Goal: Browse casually

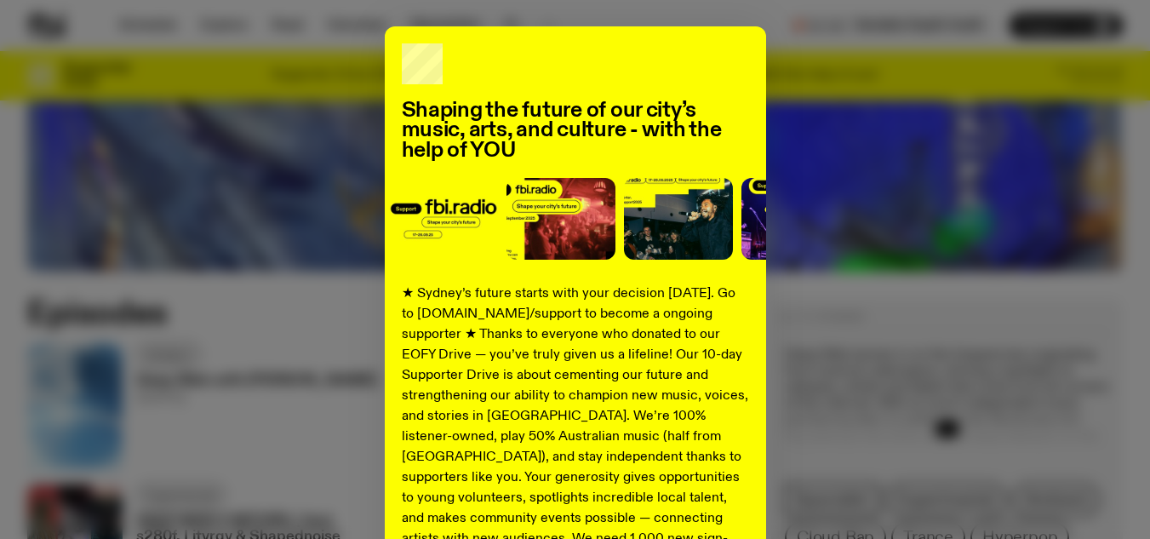
scroll to position [85, 0]
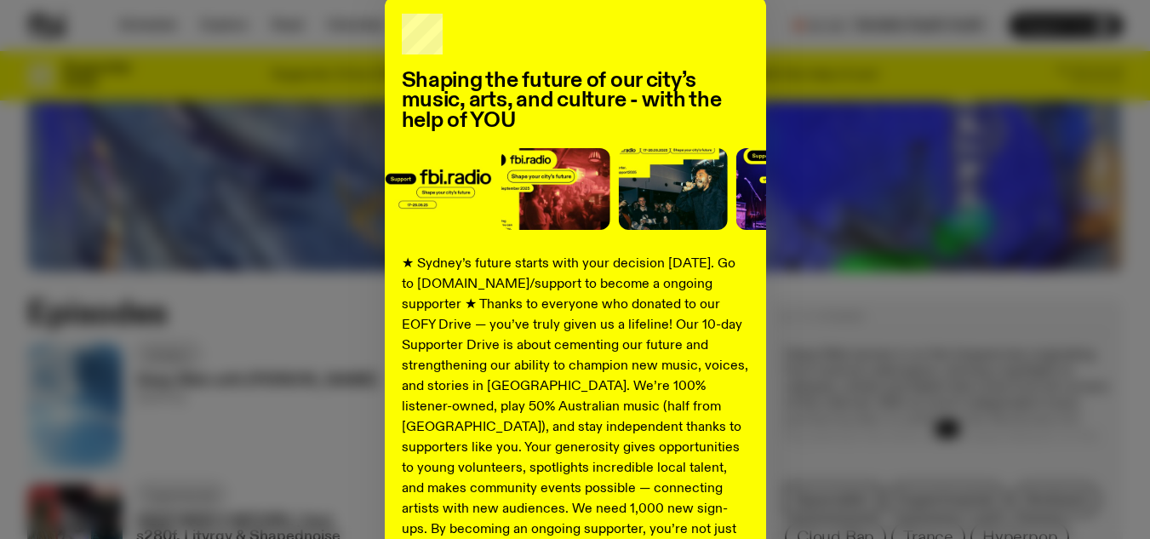
click at [767, 225] on div "Shaping the future of our city’s music, arts, and culture - with the help of YO…" at bounding box center [574, 346] width 1095 height 699
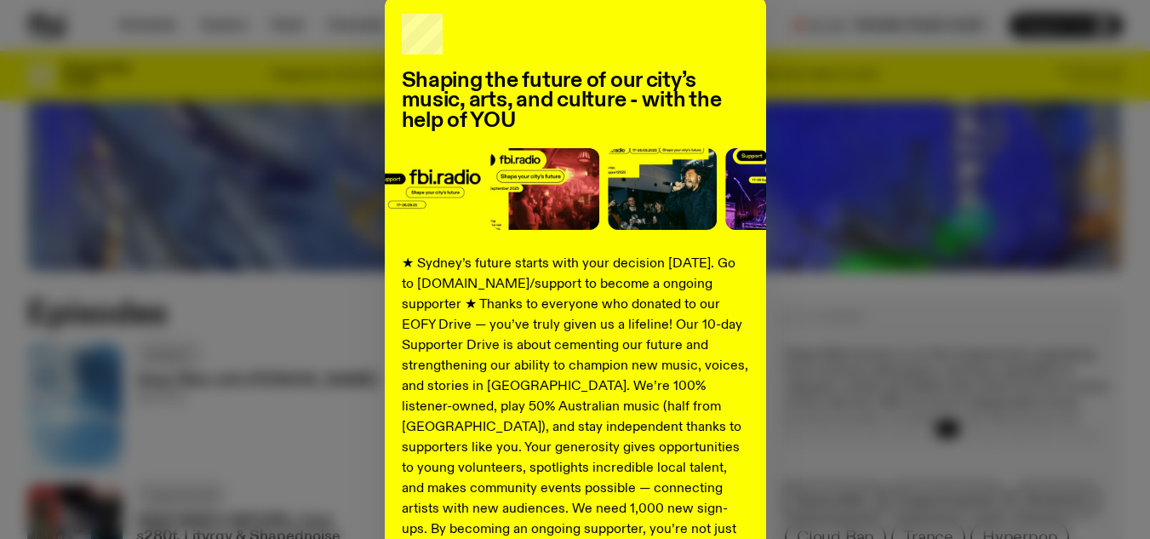
click at [802, 177] on div "Shaping the future of our city’s music, arts, and culture - with the help of YO…" at bounding box center [574, 346] width 1095 height 699
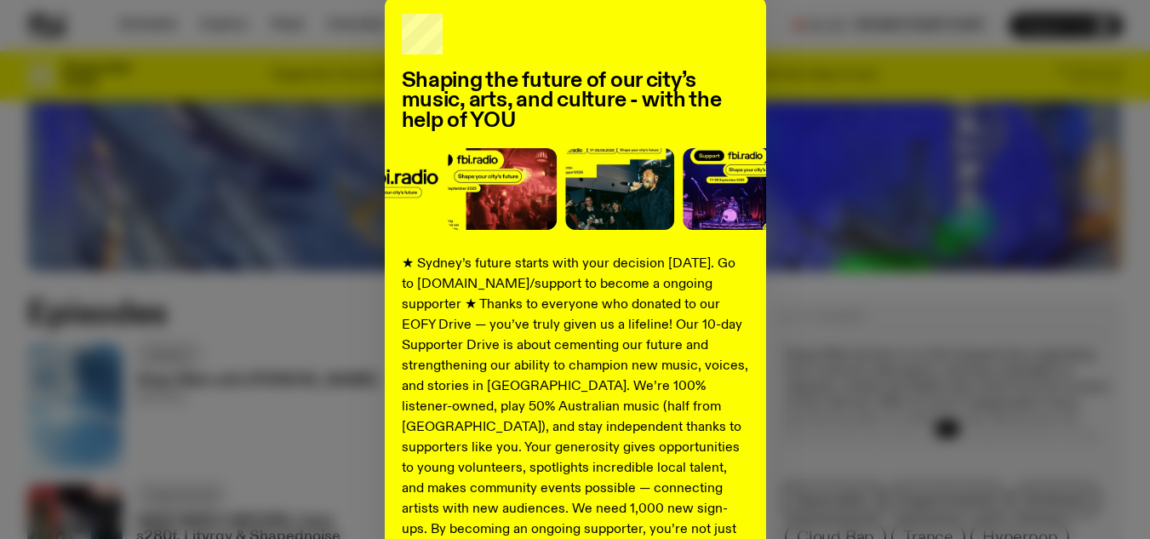
click at [981, 190] on div "Shaping the future of our city’s music, arts, and culture - with the help of YO…" at bounding box center [574, 346] width 1095 height 699
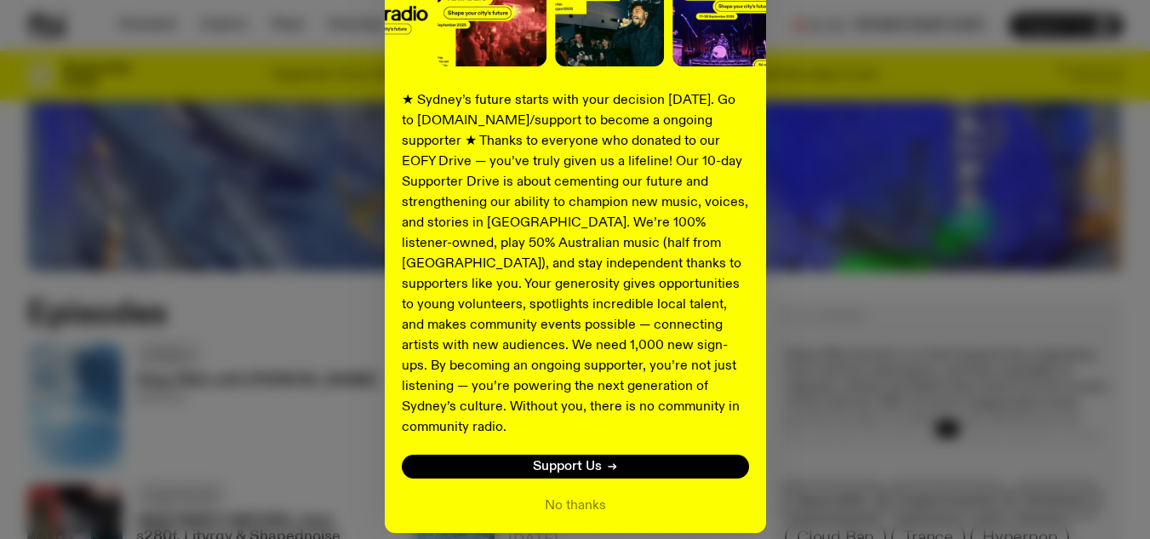
scroll to position [304, 0]
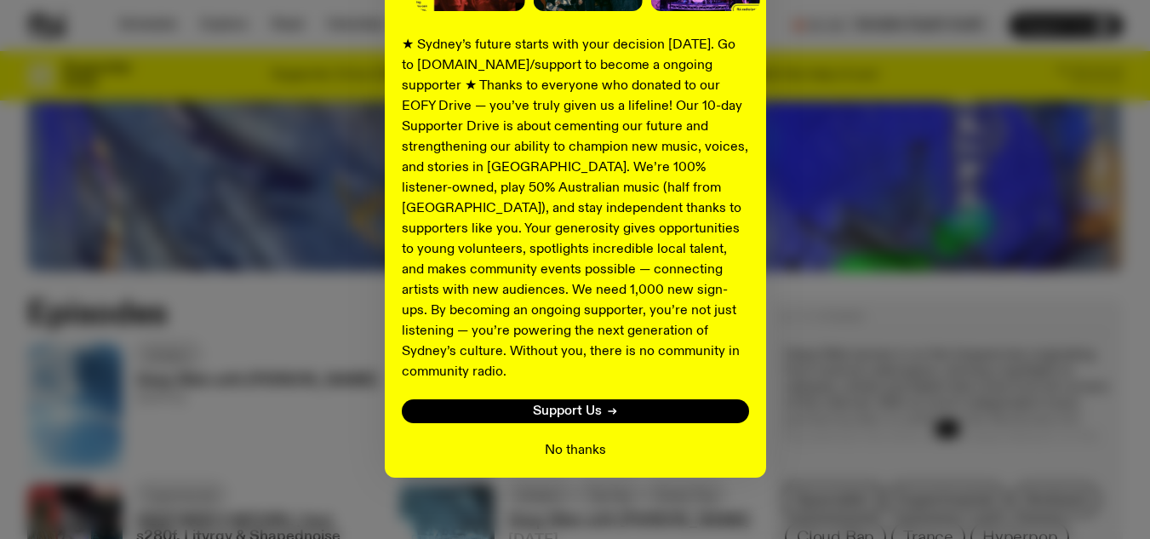
click at [576, 440] on button "No thanks" at bounding box center [575, 450] width 61 height 20
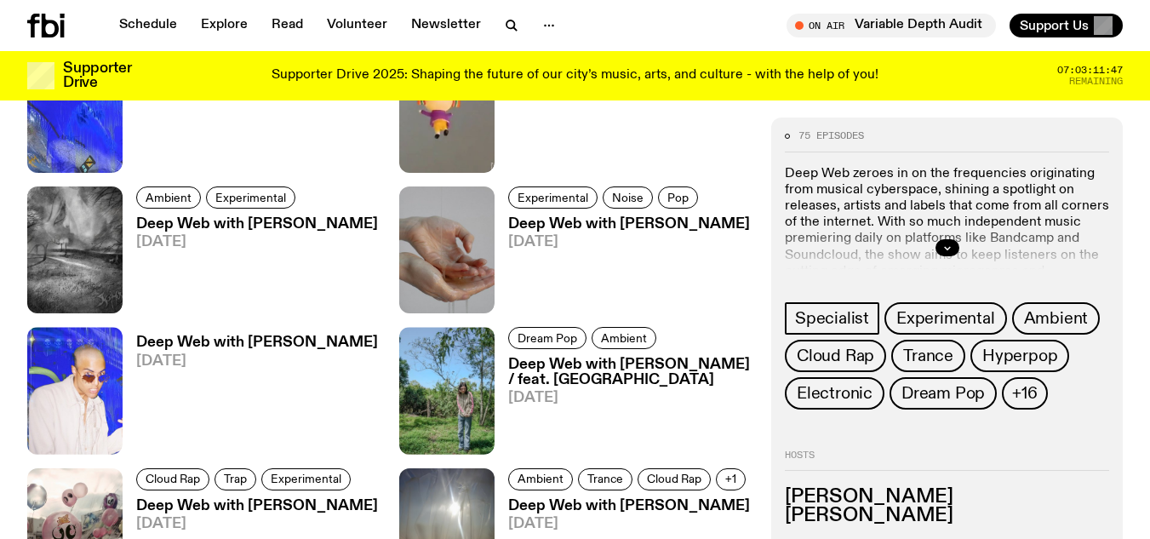
scroll to position [1580, 0]
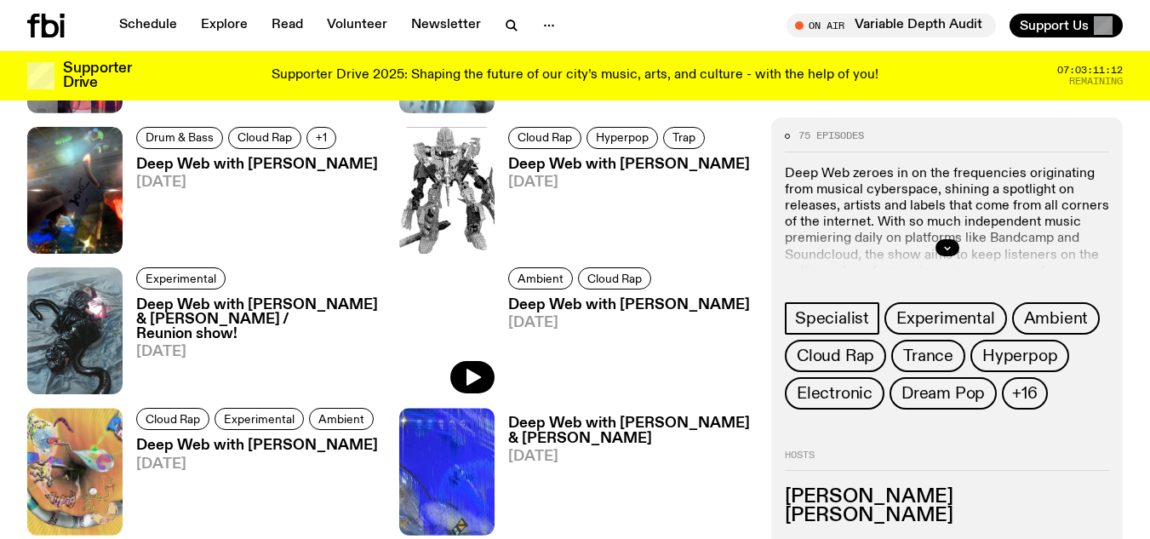
scroll to position [1437, 0]
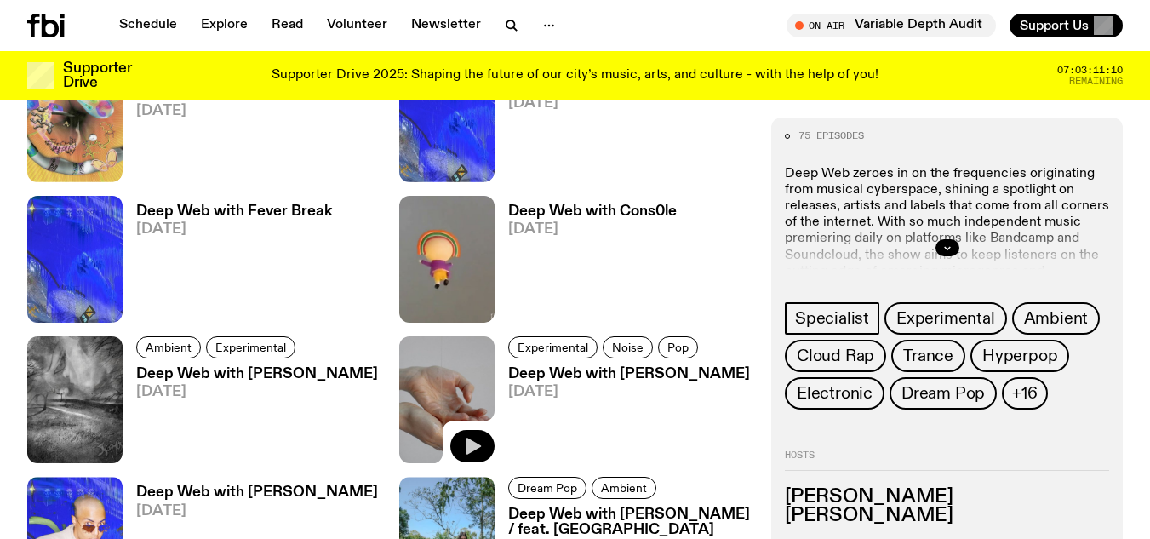
click at [463, 436] on icon "button" at bounding box center [472, 446] width 20 height 20
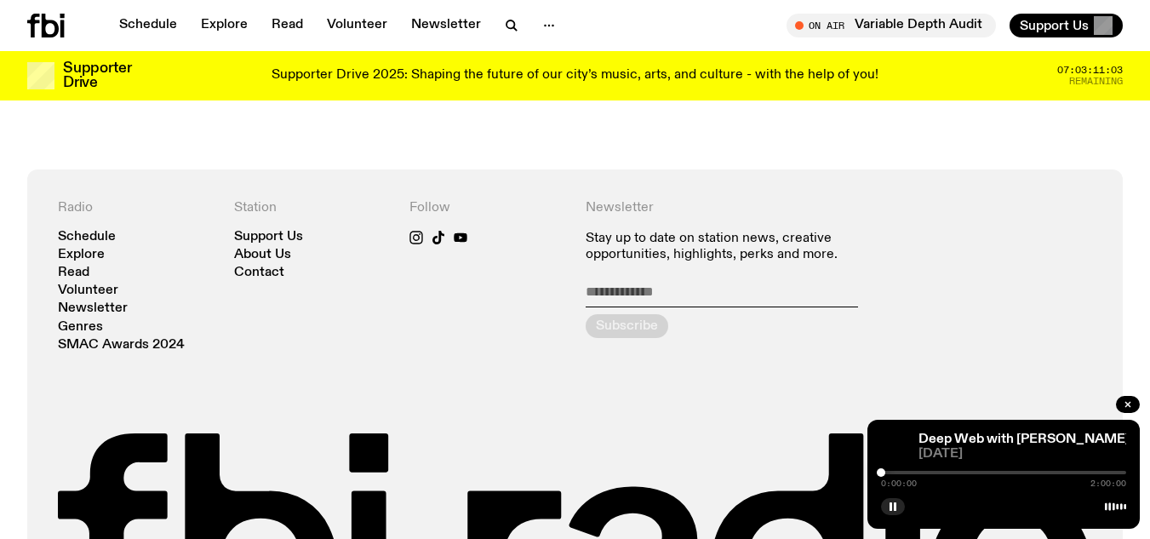
scroll to position [3139, 0]
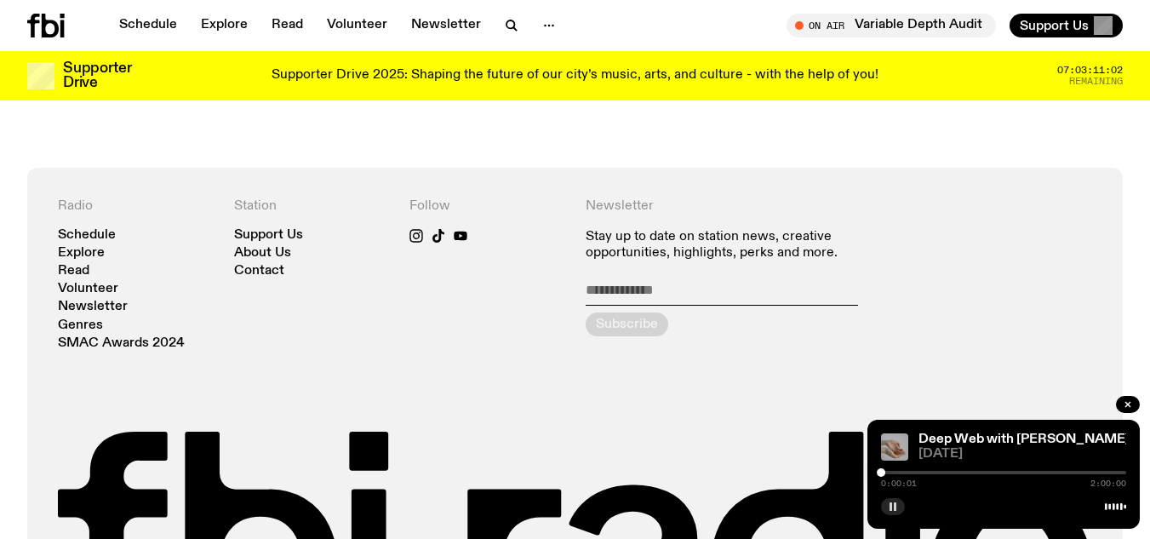
click at [889, 505] on icon "button" at bounding box center [893, 506] width 10 height 10
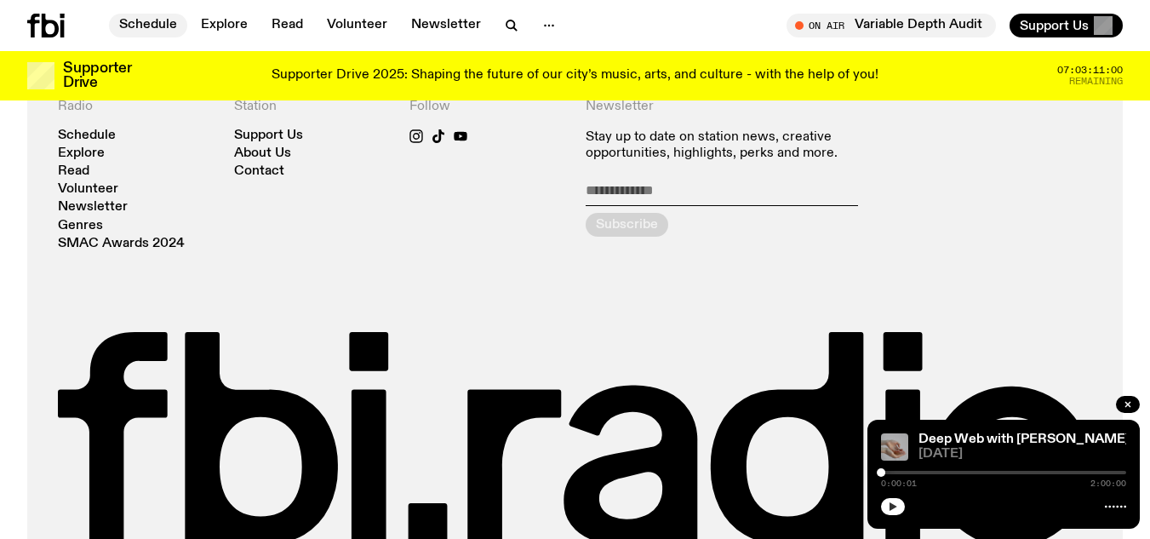
scroll to position [3027, 0]
